Goal: Information Seeking & Learning: Learn about a topic

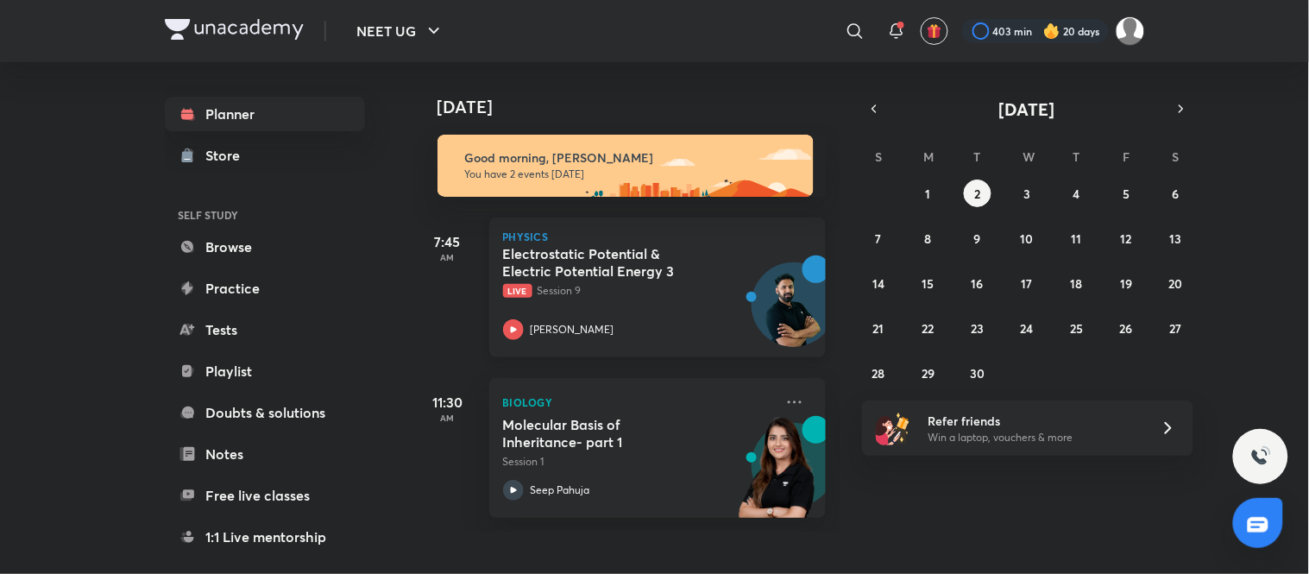
click at [665, 299] on div "Electrostatic Potential & Electric Potential Energy 3 Live Session 9 [PERSON_NA…" at bounding box center [638, 292] width 271 height 95
